Goal: Information Seeking & Learning: Learn about a topic

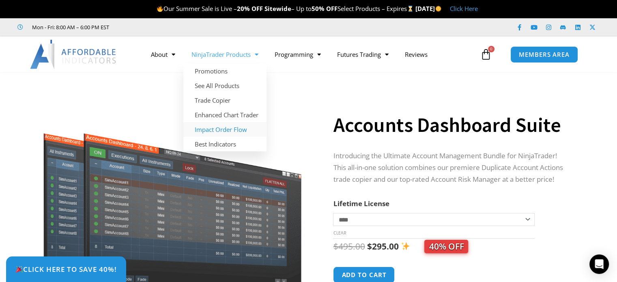
click at [224, 126] on link "Impact Order Flow" at bounding box center [224, 129] width 83 height 15
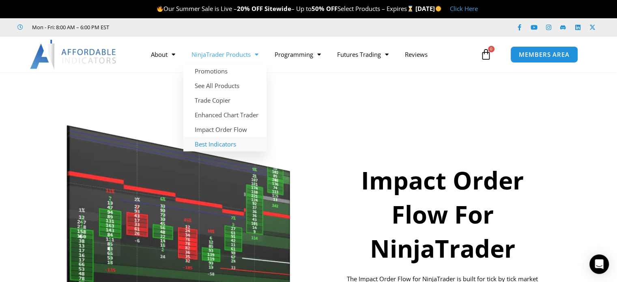
click at [224, 144] on link "Best Indicators" at bounding box center [224, 144] width 83 height 15
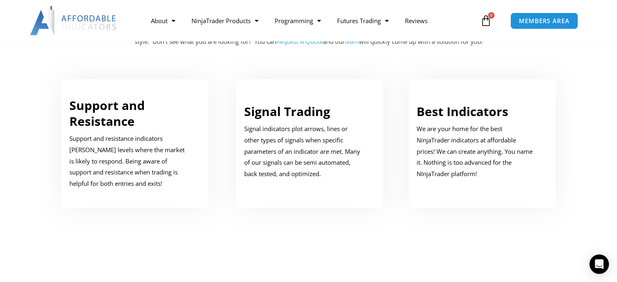
scroll to position [446, 0]
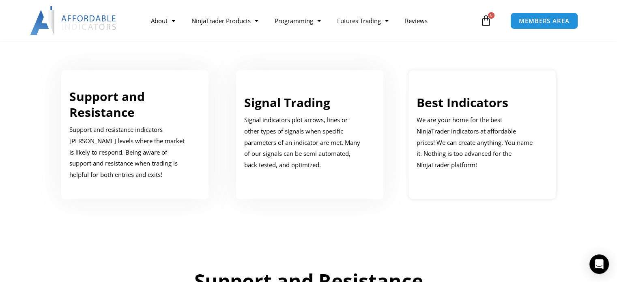
click at [454, 134] on p "We are your home for the best NinjaTrader indicators at affordable prices! We c…" at bounding box center [475, 142] width 119 height 56
click at [467, 114] on p "We are your home for the best NinjaTrader indicators at affordable prices! We c…" at bounding box center [475, 142] width 119 height 56
click at [466, 116] on p "We are your home for the best NinjaTrader indicators at affordable prices! We c…" at bounding box center [475, 142] width 119 height 56
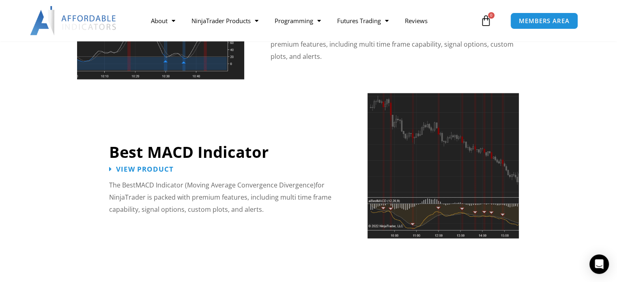
scroll to position [1824, 0]
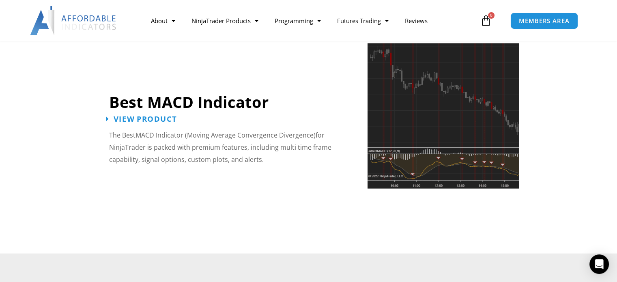
click at [155, 116] on span "View Product" at bounding box center [145, 120] width 63 height 8
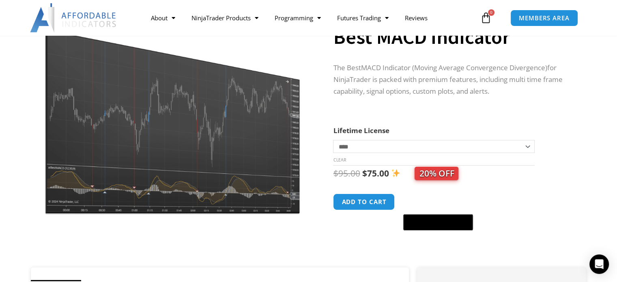
click at [156, 135] on img at bounding box center [172, 109] width 261 height 209
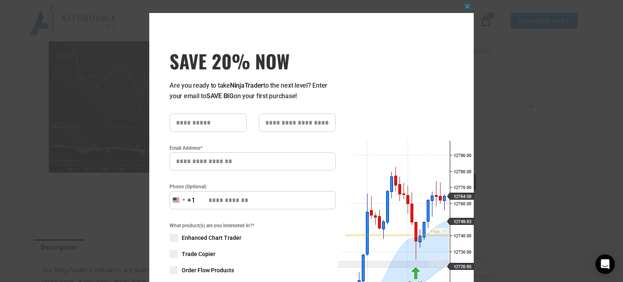
click at [183, 119] on input "text" at bounding box center [207, 123] width 77 height 18
type input "****"
type input "*******"
type input "**********"
click at [270, 199] on input "**********" at bounding box center [252, 200] width 166 height 18
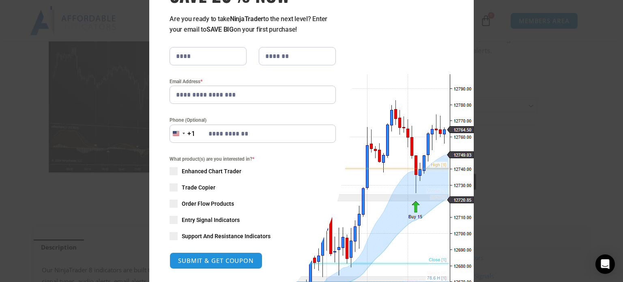
scroll to position [81, 0]
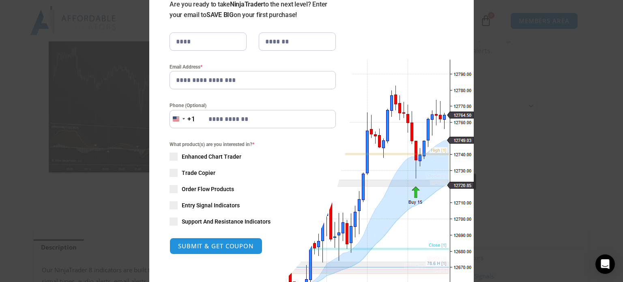
click at [169, 218] on span at bounding box center [173, 221] width 8 height 8
click at [169, 206] on span at bounding box center [173, 205] width 8 height 8
click at [170, 186] on span at bounding box center [173, 189] width 8 height 8
click at [172, 174] on span at bounding box center [173, 173] width 8 height 8
click at [171, 154] on span at bounding box center [173, 156] width 8 height 8
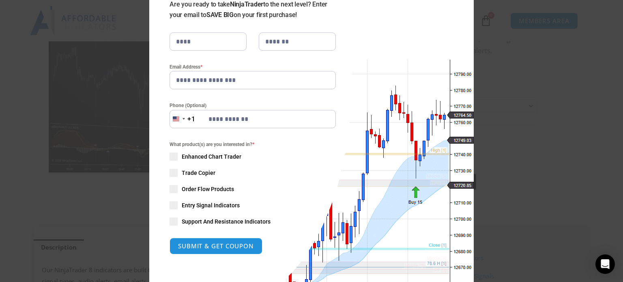
click at [229, 248] on button "SUBMIT & GET COUPON" at bounding box center [215, 246] width 93 height 17
type input "**********"
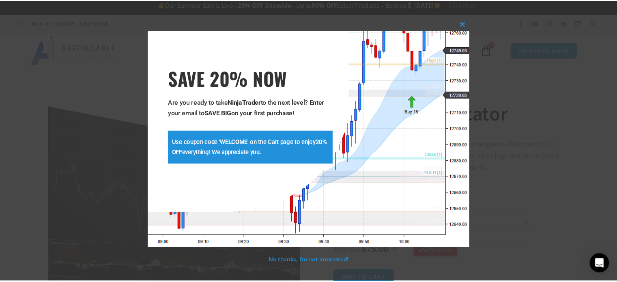
scroll to position [0, 0]
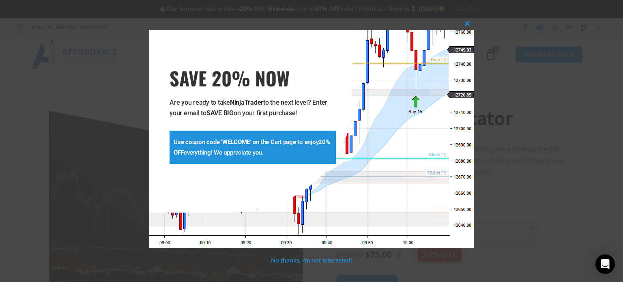
click at [268, 150] on p "Use coupon code ' WELCOME ' on the Cart page to enjoy 20% OFF everything! We ap…" at bounding box center [253, 147] width 158 height 21
click at [467, 23] on span at bounding box center [467, 23] width 13 height 5
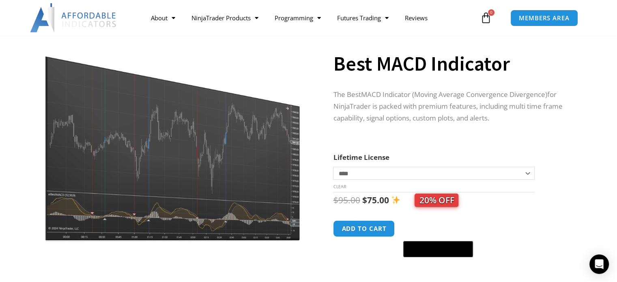
scroll to position [41, 0]
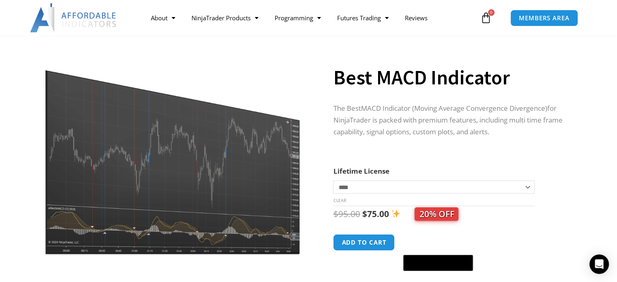
click at [150, 166] on img at bounding box center [172, 150] width 261 height 209
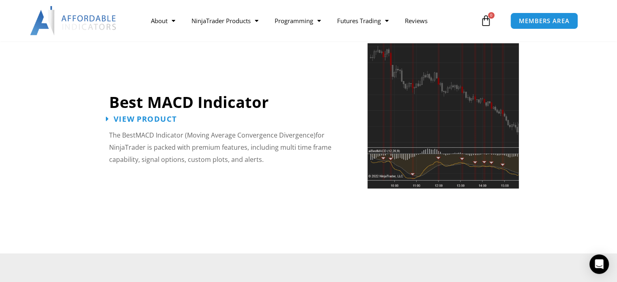
click at [146, 116] on span "View Product" at bounding box center [145, 120] width 63 height 8
click at [436, 131] on img at bounding box center [442, 115] width 151 height 145
click at [439, 123] on img at bounding box center [442, 115] width 151 height 145
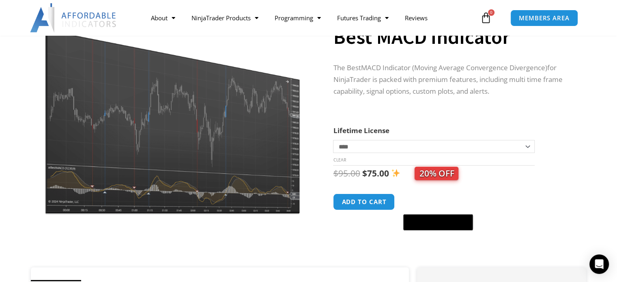
click at [113, 133] on img at bounding box center [172, 109] width 261 height 209
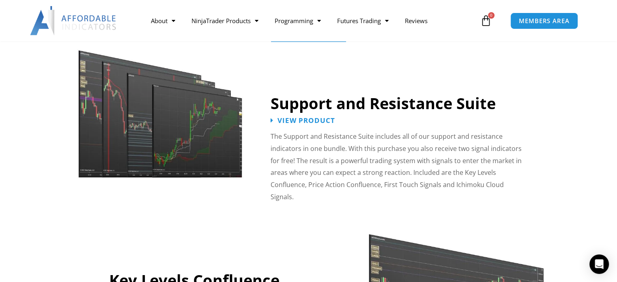
scroll to position [689, 0]
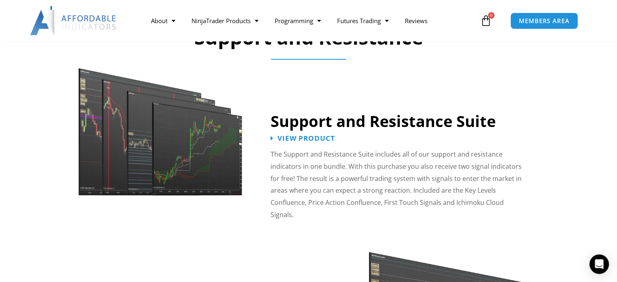
click at [182, 150] on img at bounding box center [160, 124] width 167 height 144
click at [289, 137] on span "View Product" at bounding box center [306, 139] width 63 height 8
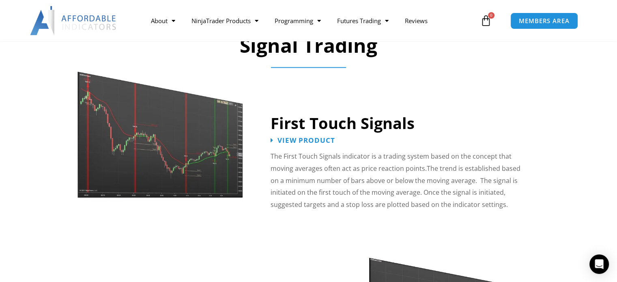
scroll to position [1257, 0]
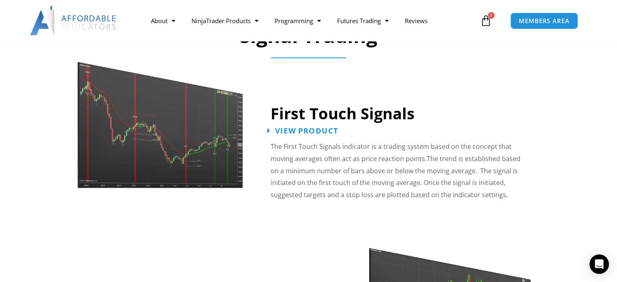
click at [286, 127] on span "View Product" at bounding box center [306, 131] width 63 height 8
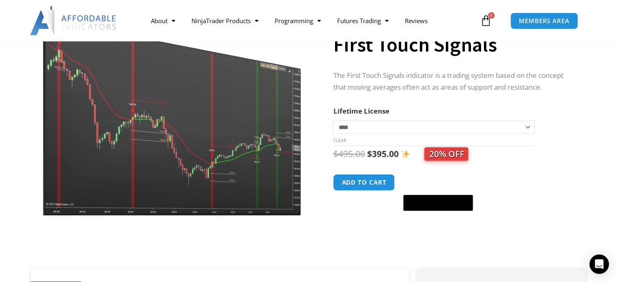
scroll to position [81, 0]
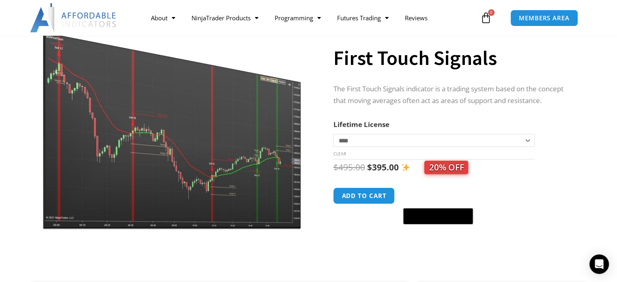
click at [145, 147] on img at bounding box center [172, 117] width 261 height 224
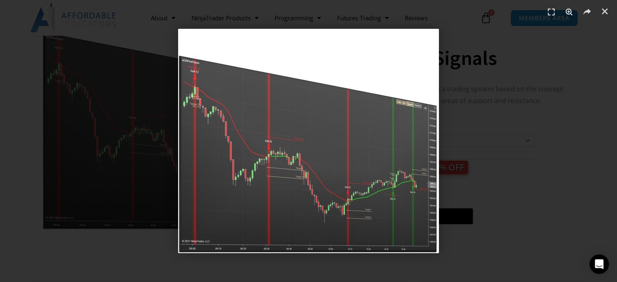
click at [515, 94] on div "1 / 1" at bounding box center [308, 140] width 560 height 225
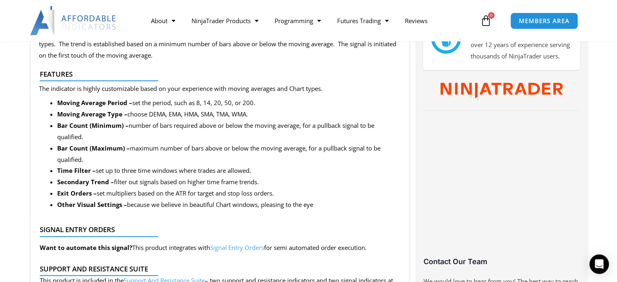
scroll to position [446, 0]
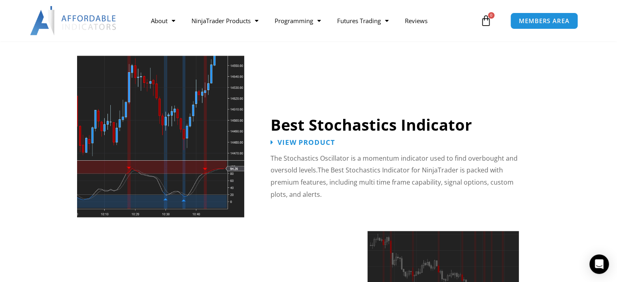
scroll to position [1662, 0]
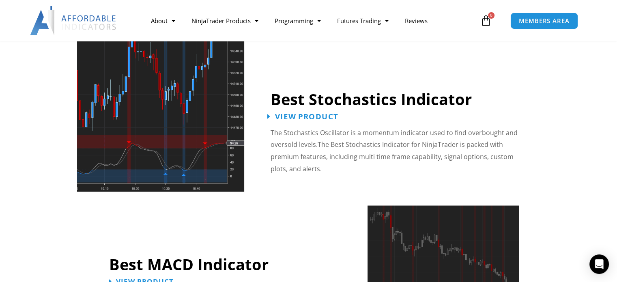
click at [304, 113] on span "View Product" at bounding box center [306, 117] width 63 height 8
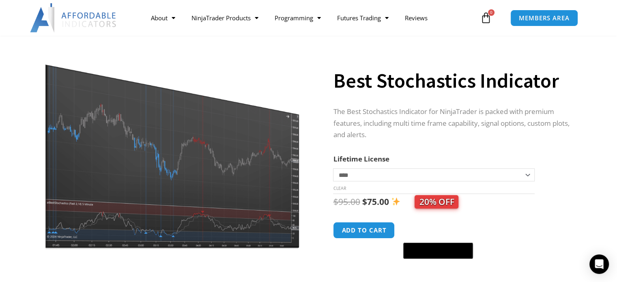
scroll to position [41, 0]
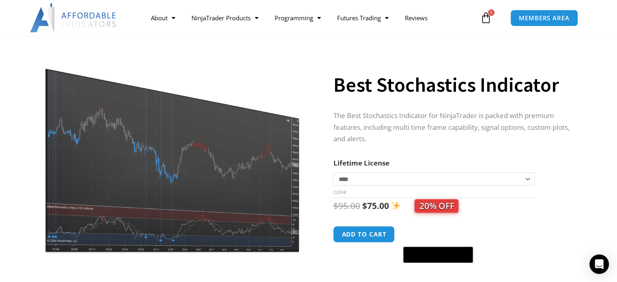
click at [178, 169] on img at bounding box center [172, 150] width 261 height 208
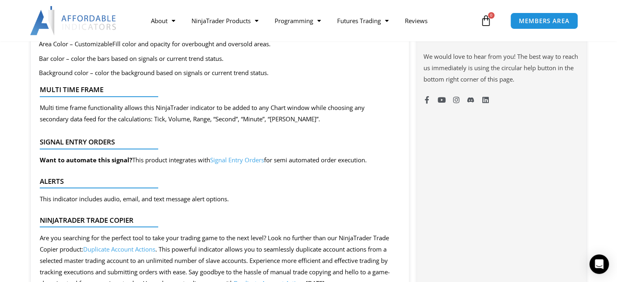
scroll to position [649, 0]
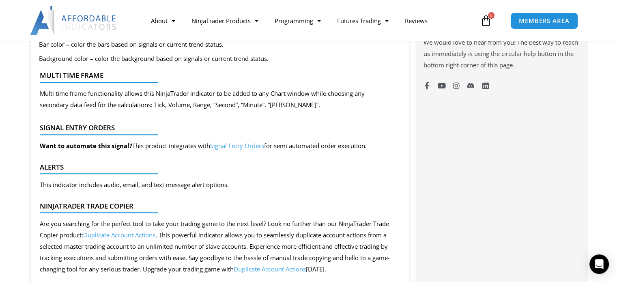
click at [230, 147] on link "Signal Entry Orders" at bounding box center [237, 145] width 54 height 8
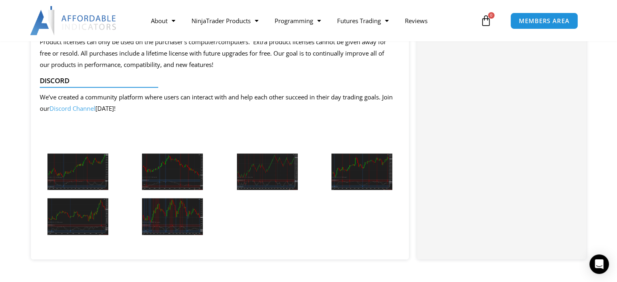
scroll to position [1009, 0]
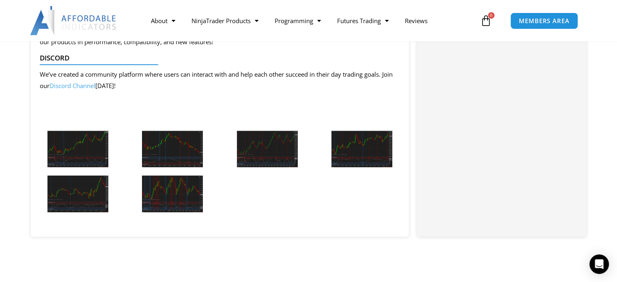
click at [77, 152] on img at bounding box center [77, 149] width 61 height 37
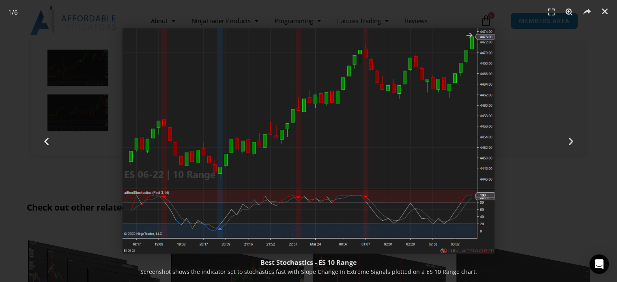
scroll to position [1049, 0]
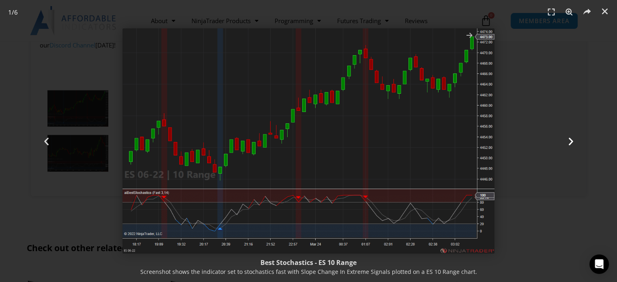
click at [570, 142] on icon "Next slide" at bounding box center [570, 141] width 10 height 10
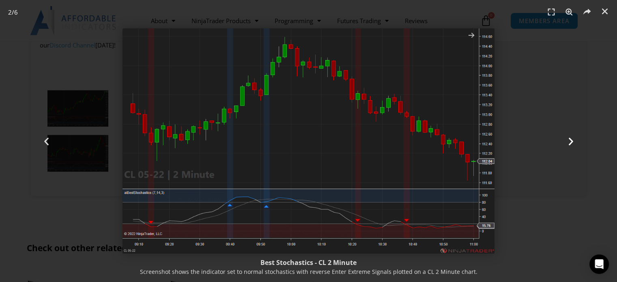
click at [572, 146] on div "Next" at bounding box center [570, 141] width 92 height 282
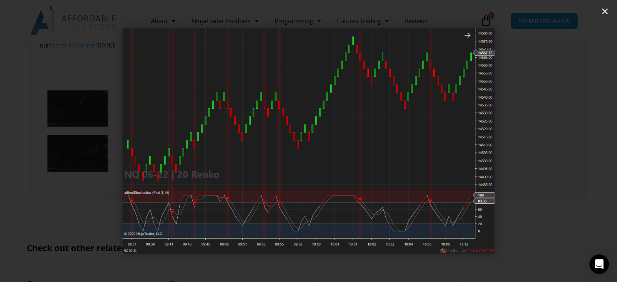
click at [572, 146] on div "Next" at bounding box center [570, 141] width 92 height 282
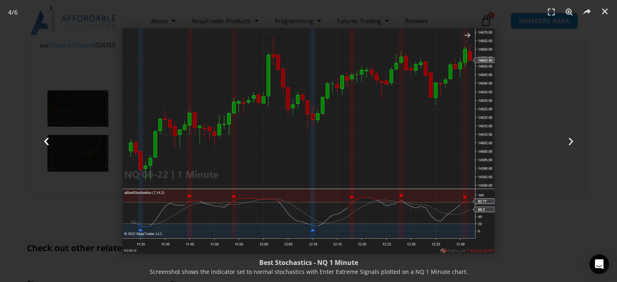
click at [49, 141] on icon "Previous slide" at bounding box center [46, 141] width 10 height 10
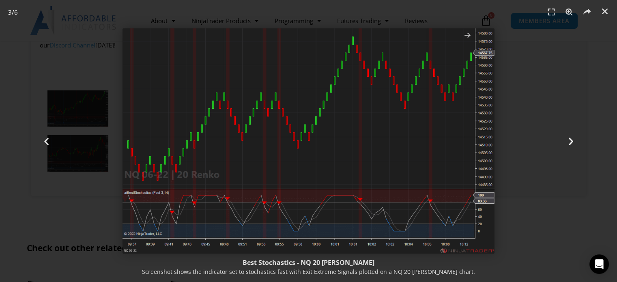
click at [572, 141] on icon "Next slide" at bounding box center [570, 141] width 10 height 10
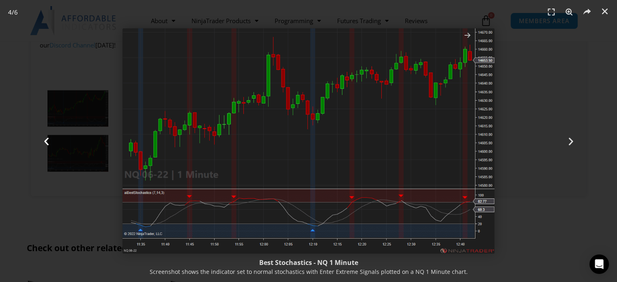
click at [47, 139] on icon "Previous slide" at bounding box center [46, 141] width 10 height 10
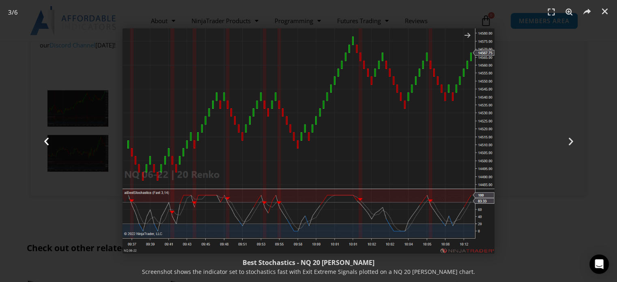
click at [47, 139] on icon "Previous slide" at bounding box center [46, 141] width 10 height 10
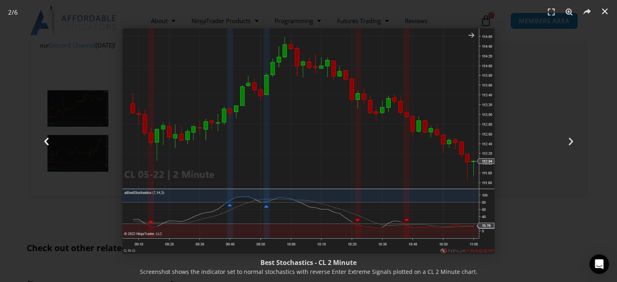
click at [47, 139] on icon "Previous slide" at bounding box center [46, 141] width 10 height 10
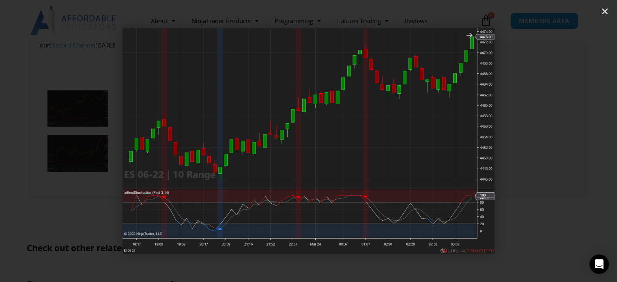
click at [47, 139] on icon "Previous slide" at bounding box center [46, 141] width 10 height 10
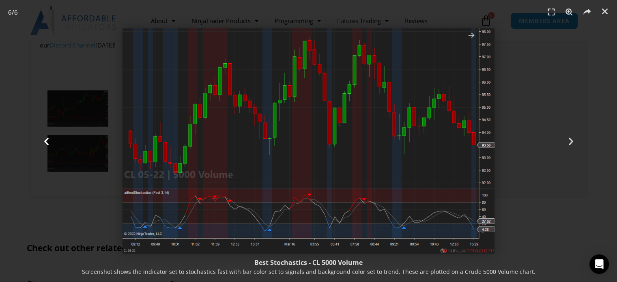
click at [47, 139] on icon "Previous slide" at bounding box center [46, 141] width 10 height 10
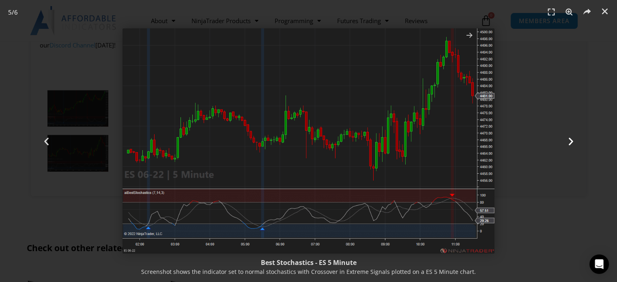
click at [569, 139] on icon "Next slide" at bounding box center [570, 141] width 10 height 10
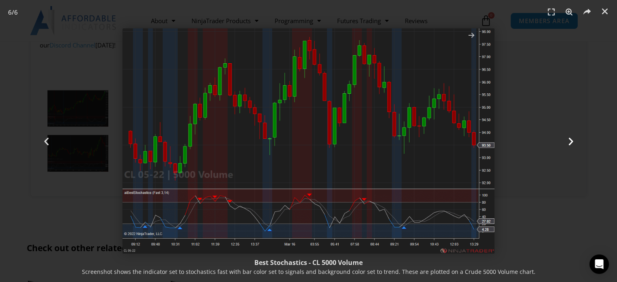
click at [569, 139] on icon "Next slide" at bounding box center [570, 141] width 10 height 10
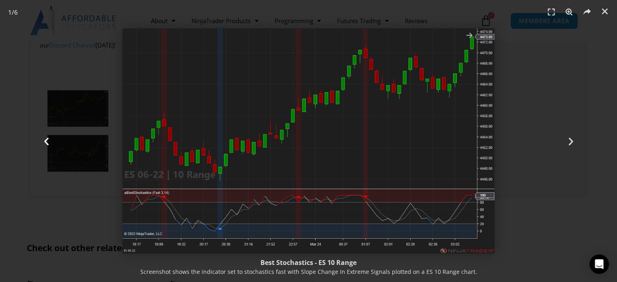
click at [41, 139] on div "Previous" at bounding box center [46, 141] width 92 height 282
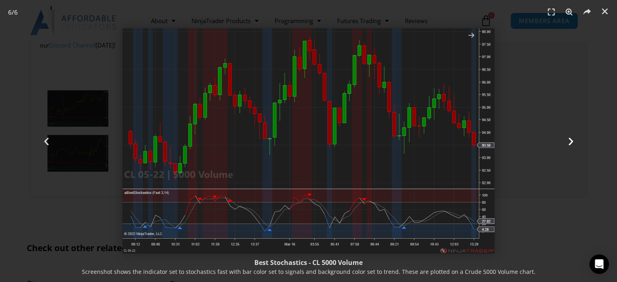
click at [567, 140] on icon "Next slide" at bounding box center [570, 141] width 10 height 10
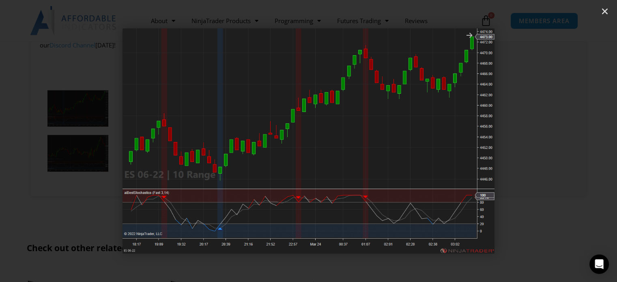
click at [567, 140] on icon "Next slide" at bounding box center [570, 141] width 10 height 10
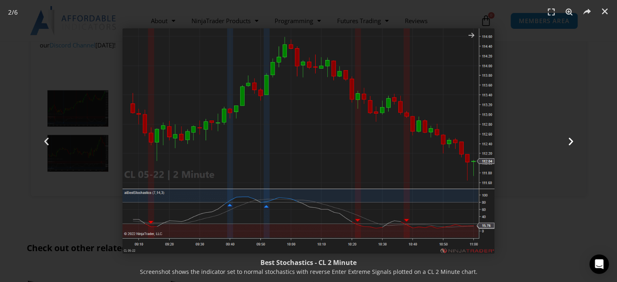
click at [567, 140] on icon "Next slide" at bounding box center [570, 141] width 10 height 10
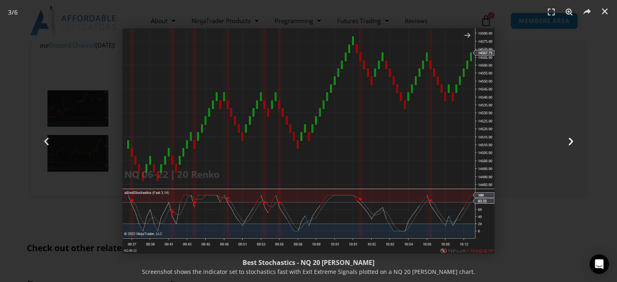
click at [567, 140] on icon "Next slide" at bounding box center [570, 141] width 10 height 10
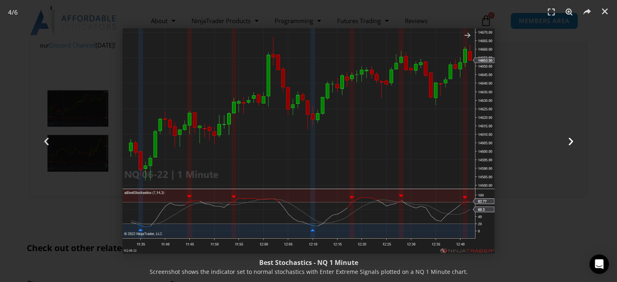
click at [567, 140] on icon "Next slide" at bounding box center [570, 141] width 10 height 10
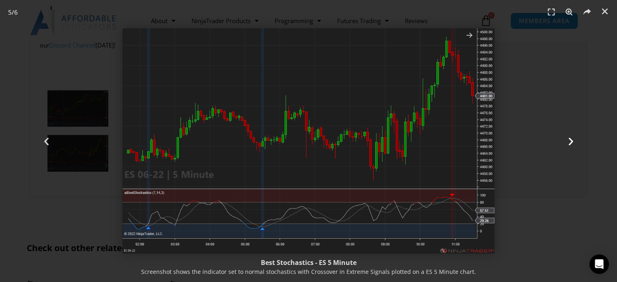
click at [567, 140] on icon "Next slide" at bounding box center [570, 141] width 10 height 10
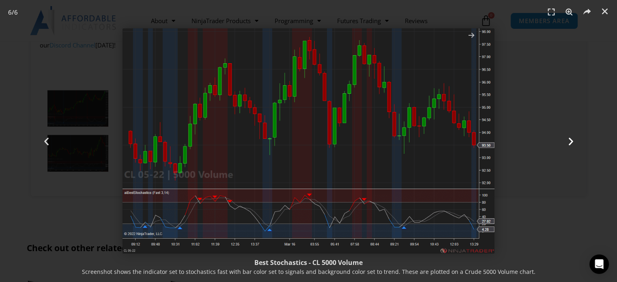
click at [567, 140] on icon "Next slide" at bounding box center [570, 141] width 10 height 10
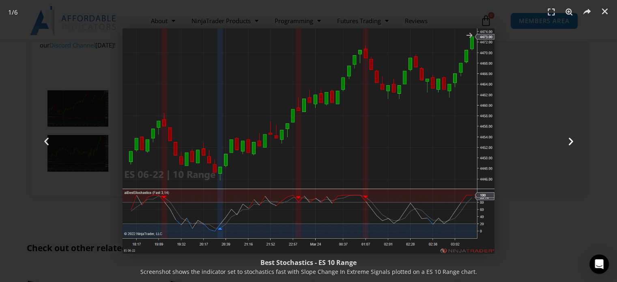
click at [567, 140] on icon "Next slide" at bounding box center [570, 141] width 10 height 10
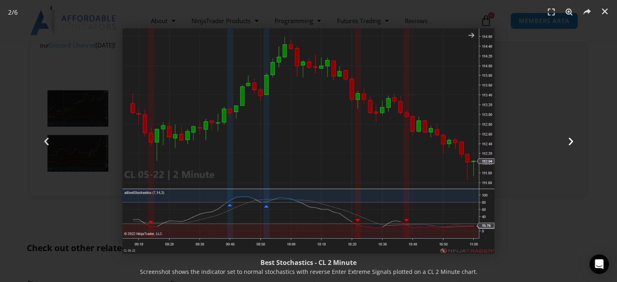
click at [567, 140] on icon "Next slide" at bounding box center [570, 141] width 10 height 10
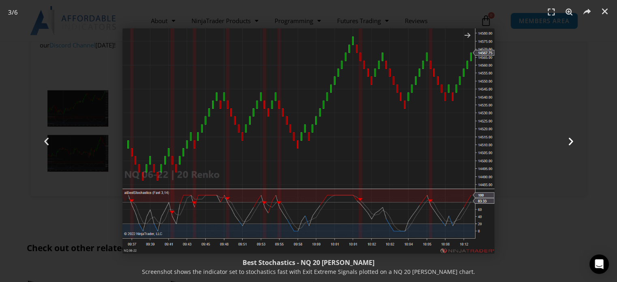
click at [576, 141] on div "Next" at bounding box center [570, 141] width 92 height 282
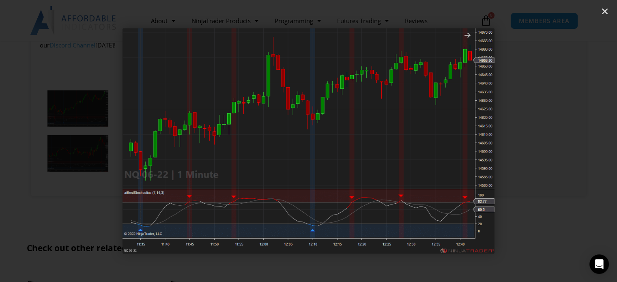
click at [576, 141] on div "Next" at bounding box center [570, 141] width 92 height 282
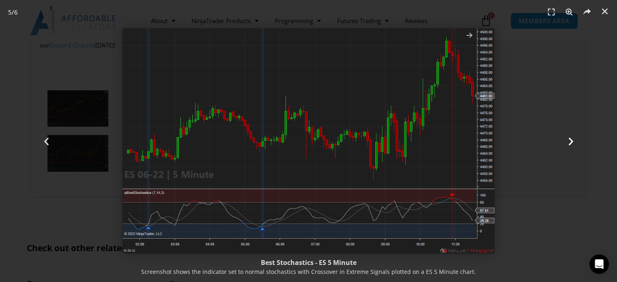
click at [576, 141] on div "Next" at bounding box center [570, 141] width 92 height 282
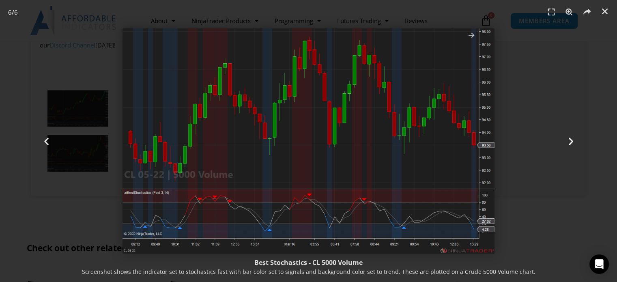
click at [576, 141] on div "Next" at bounding box center [570, 141] width 92 height 282
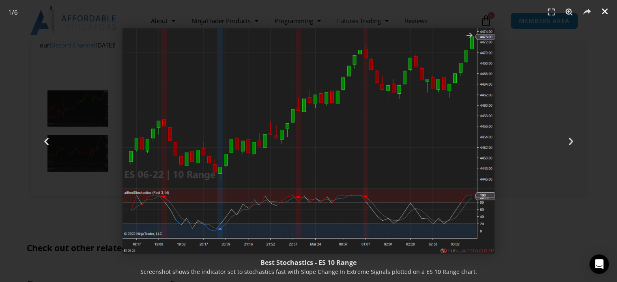
click at [604, 12] on icon "Close (Esc)" at bounding box center [604, 11] width 8 height 8
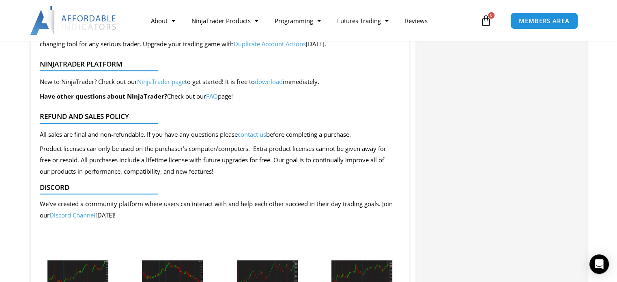
scroll to position [806, 0]
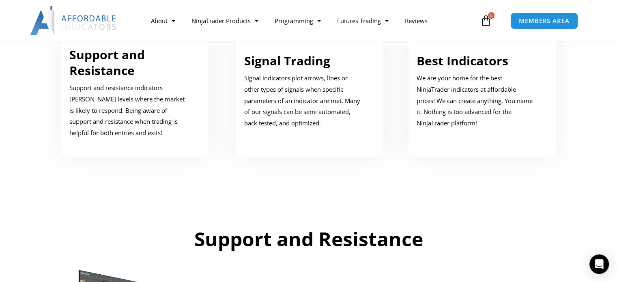
scroll to position [487, 0]
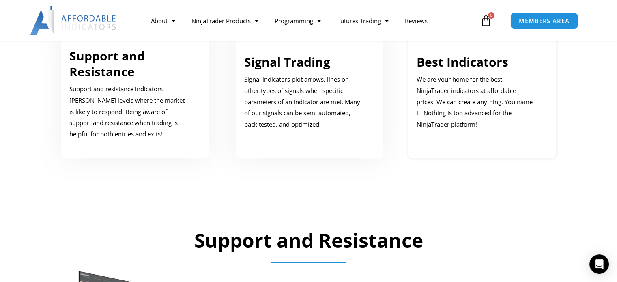
click at [472, 97] on p "We are your home for the best NinjaTrader indicators at affordable prices! We c…" at bounding box center [475, 102] width 119 height 56
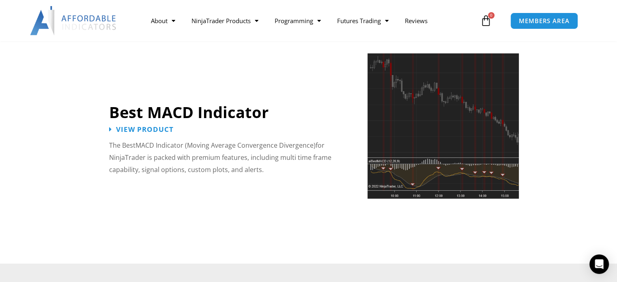
scroll to position [1824, 0]
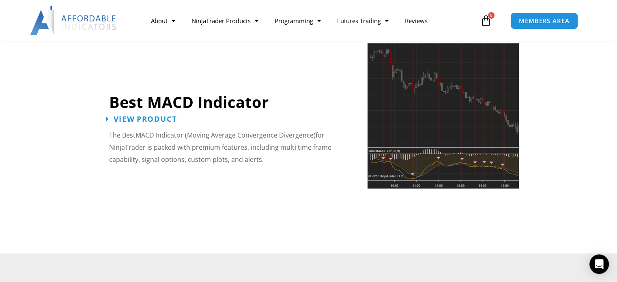
click at [143, 116] on span "View Product" at bounding box center [145, 120] width 63 height 8
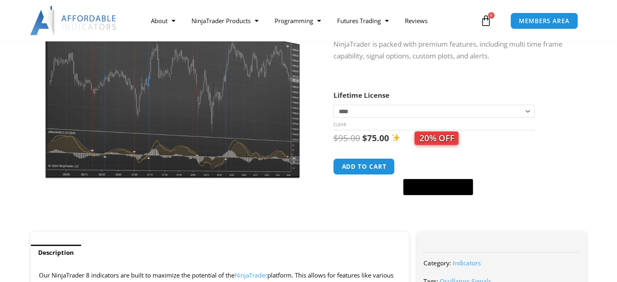
scroll to position [122, 0]
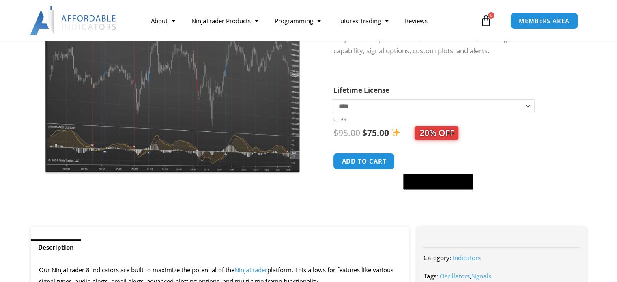
click at [169, 126] on img at bounding box center [172, 69] width 261 height 209
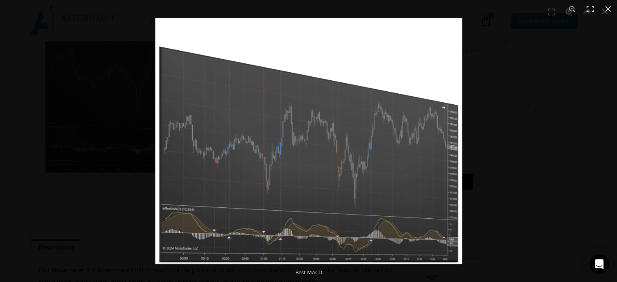
click at [547, 141] on div at bounding box center [463, 159] width 617 height 282
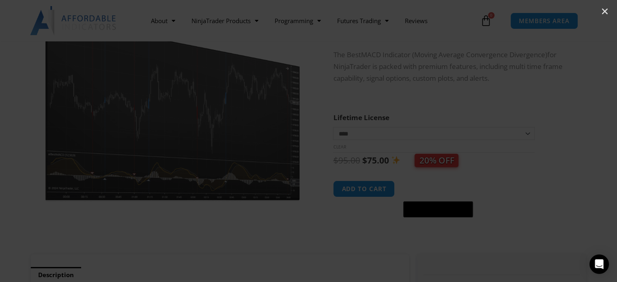
scroll to position [86, 0]
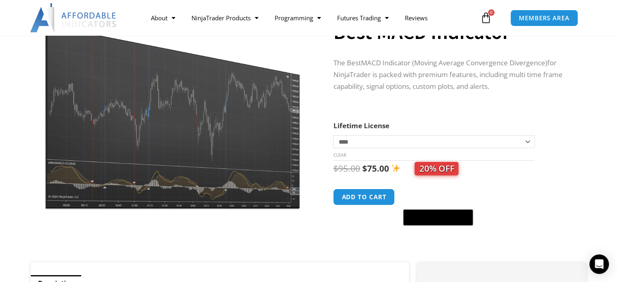
click at [177, 145] on img at bounding box center [172, 104] width 261 height 209
click at [195, 142] on img at bounding box center [172, 104] width 261 height 209
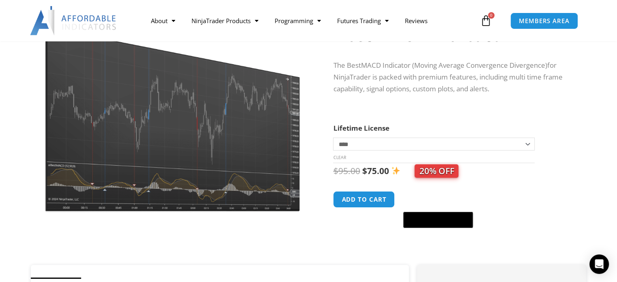
scroll to position [122, 0]
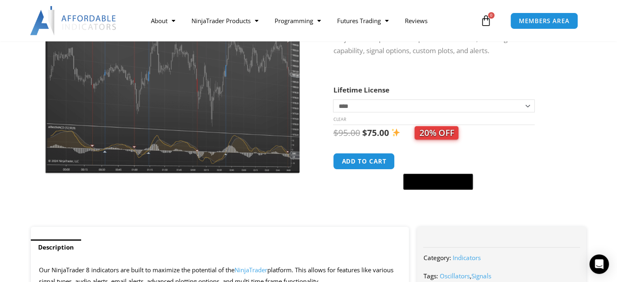
click at [234, 141] on img at bounding box center [172, 69] width 261 height 209
click at [201, 151] on img at bounding box center [172, 69] width 261 height 209
click at [170, 95] on img at bounding box center [172, 69] width 261 height 209
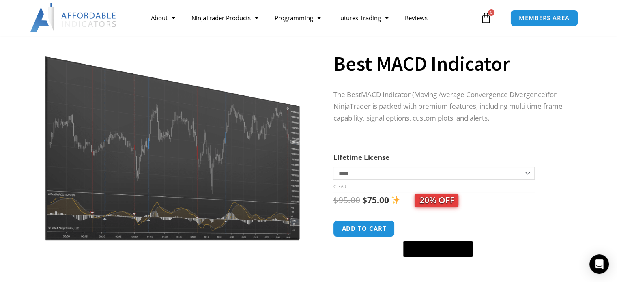
scroll to position [41, 0]
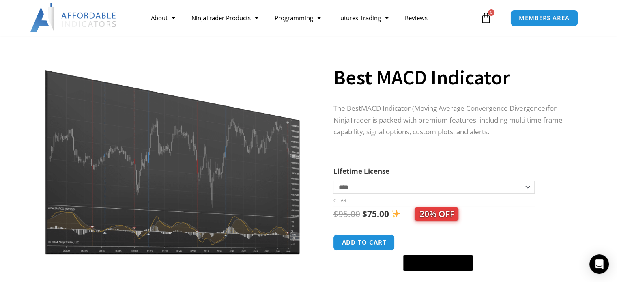
click at [144, 138] on img at bounding box center [172, 150] width 261 height 209
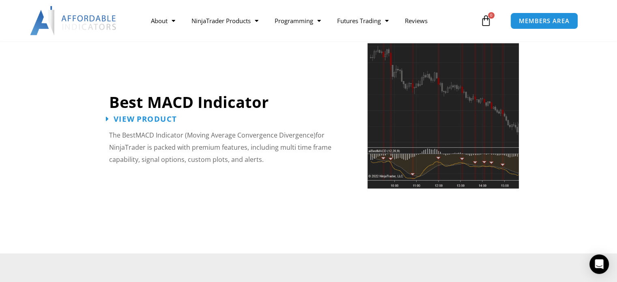
click at [147, 116] on span "View Product" at bounding box center [145, 120] width 63 height 8
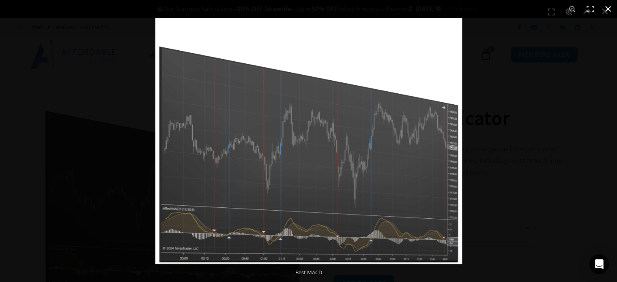
click at [603, 8] on button "Close (Esc)" at bounding box center [608, 9] width 18 height 18
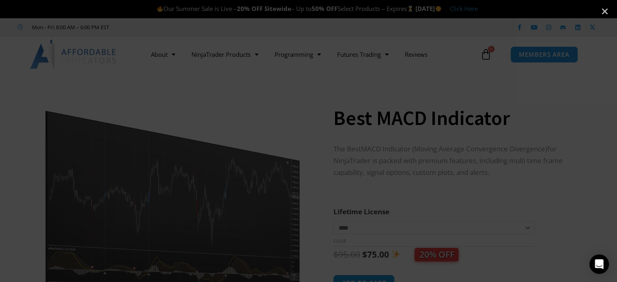
scroll to position [14, 0]
